Goal: Obtain resource: Obtain resource

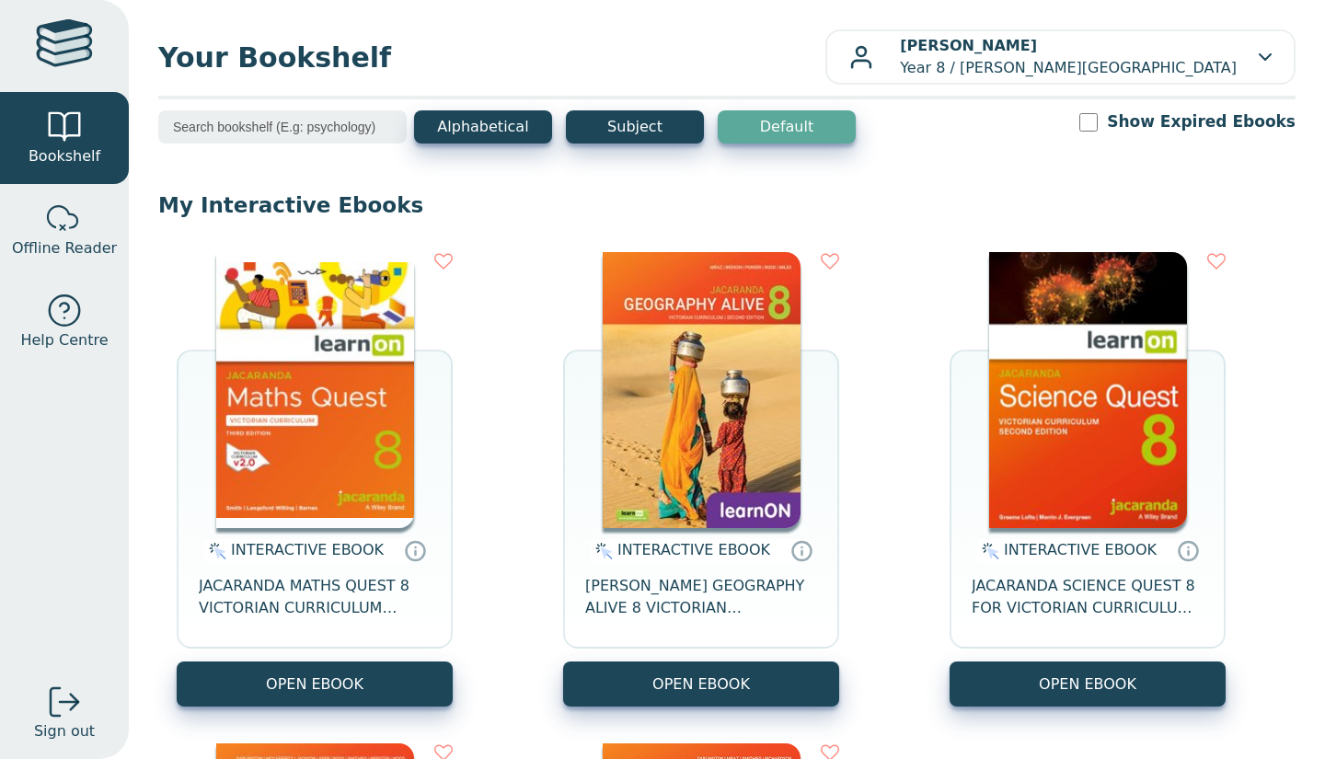
scroll to position [83, 0]
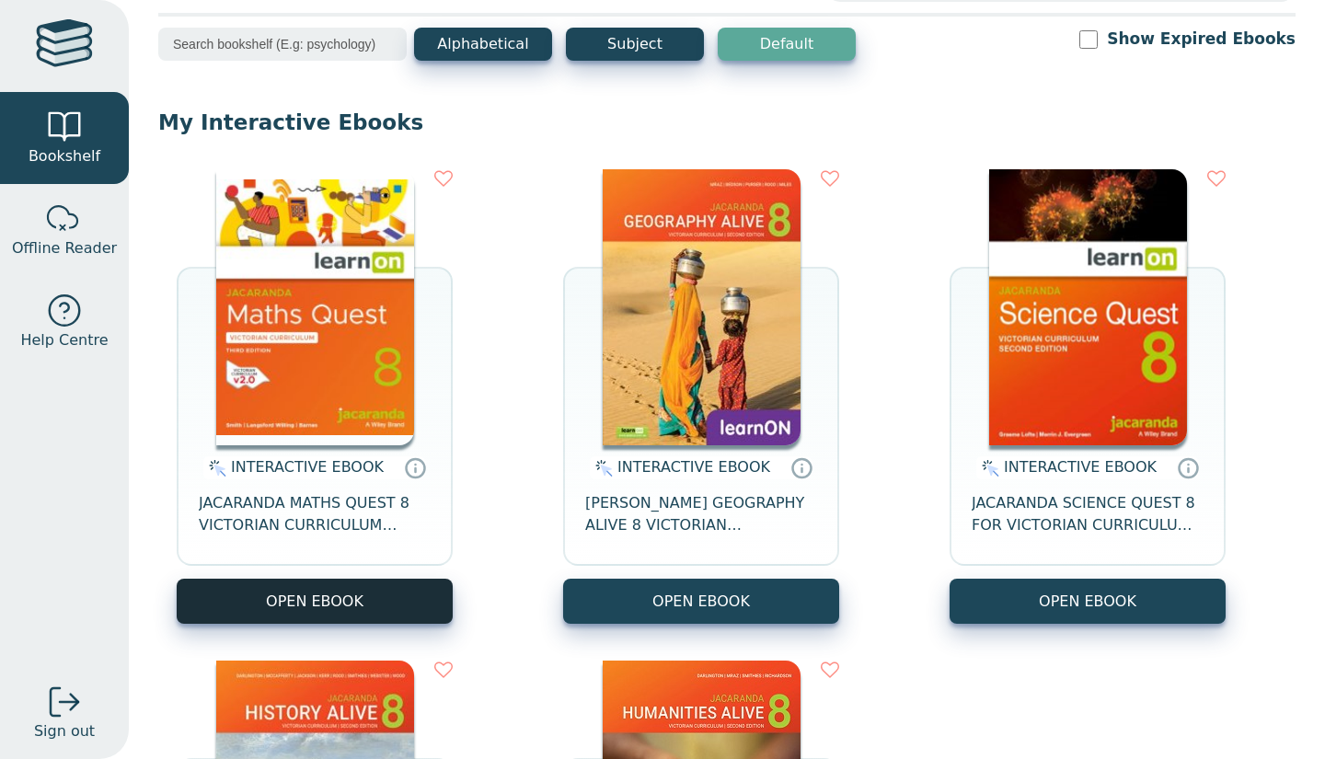
click at [348, 591] on button "OPEN EBOOK" at bounding box center [315, 601] width 276 height 45
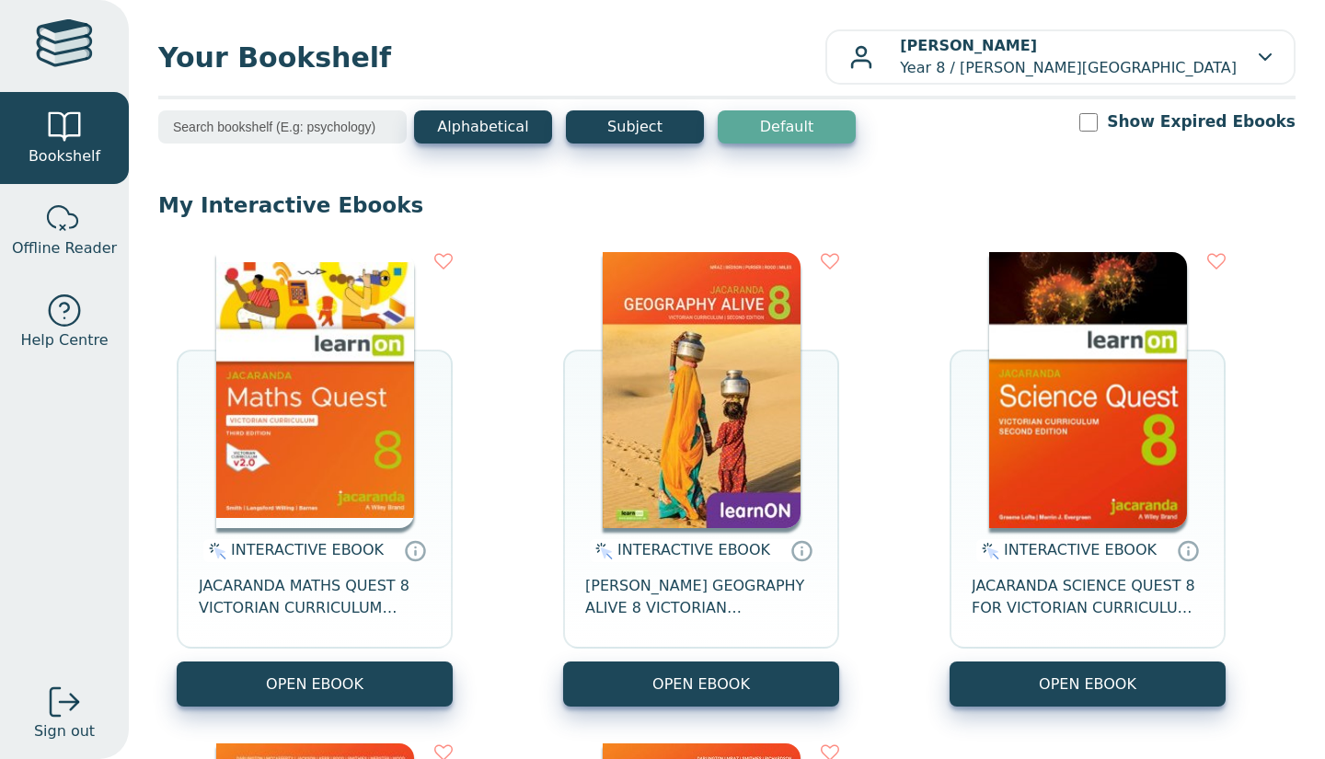
click at [1115, 397] on img at bounding box center [1088, 390] width 198 height 276
click at [393, 673] on button "OPEN EBOOK" at bounding box center [315, 684] width 276 height 45
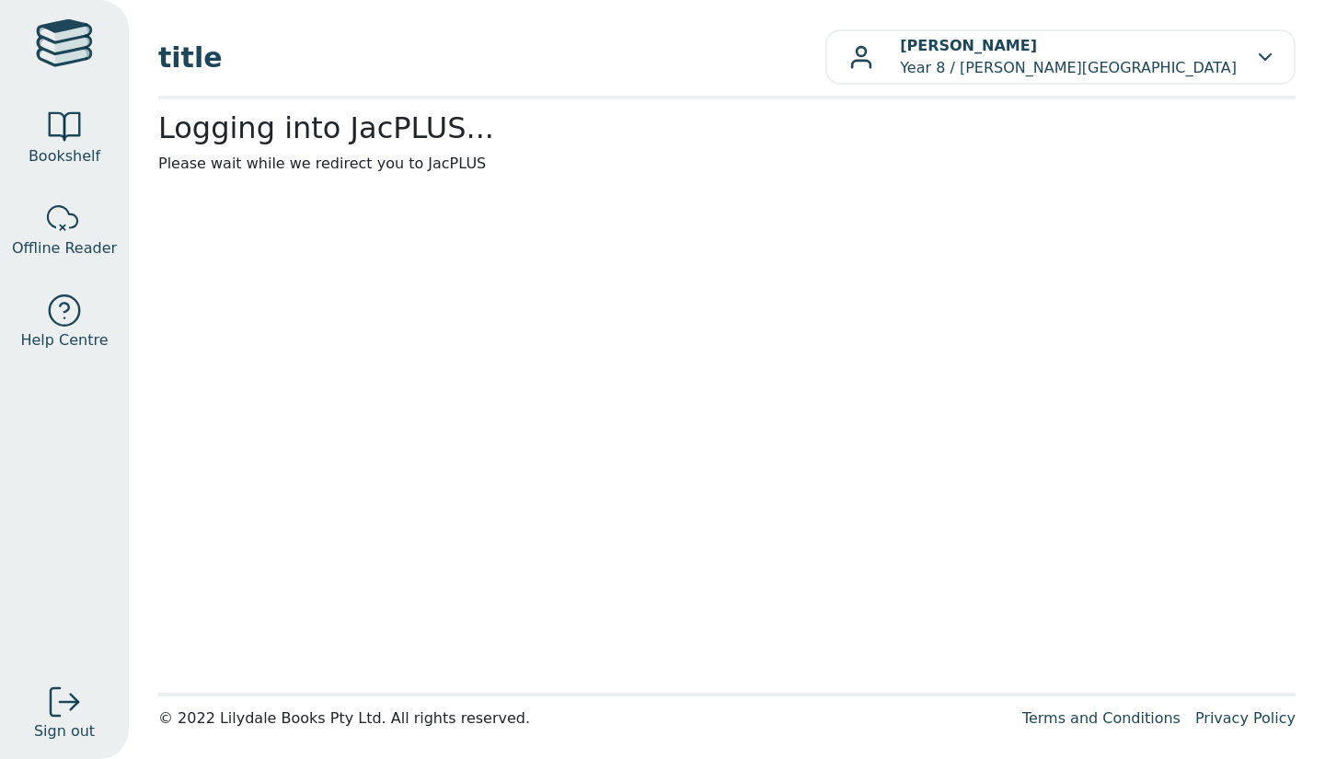
click at [1115, 397] on main1 "Logging into JacPLUS... Please wait while we redirect you to JacPLUS" at bounding box center [727, 396] width 1138 height 572
